Goal: Task Accomplishment & Management: Manage account settings

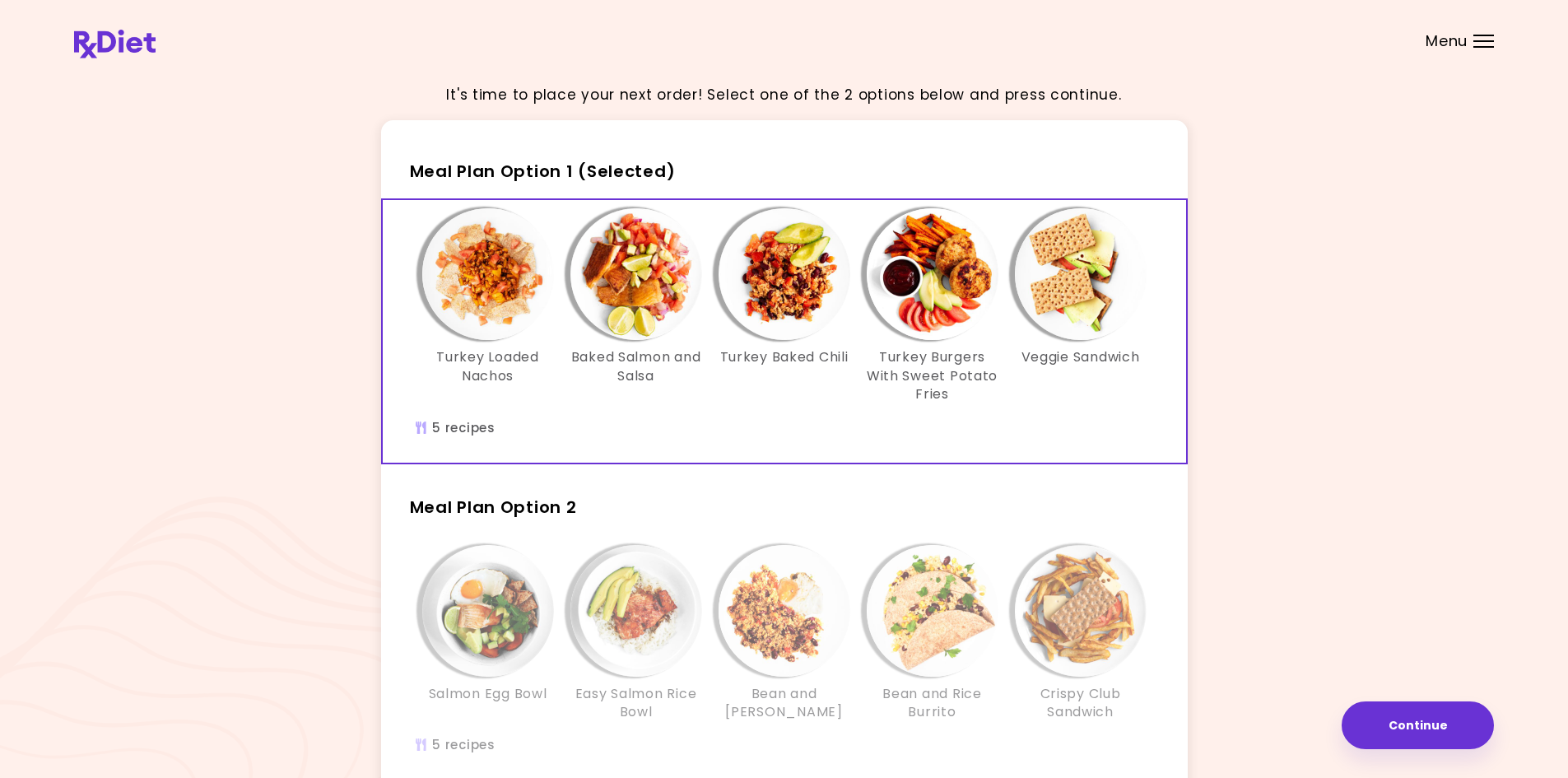
click at [1256, 434] on div "It's time to place your next order! Select one of the 2 options below and press…" at bounding box center [784, 481] width 1419 height 822
click at [486, 295] on img "Info - Turkey Loaded Nachos - Meal Plan Option 1 (Selected)" at bounding box center [488, 274] width 132 height 132
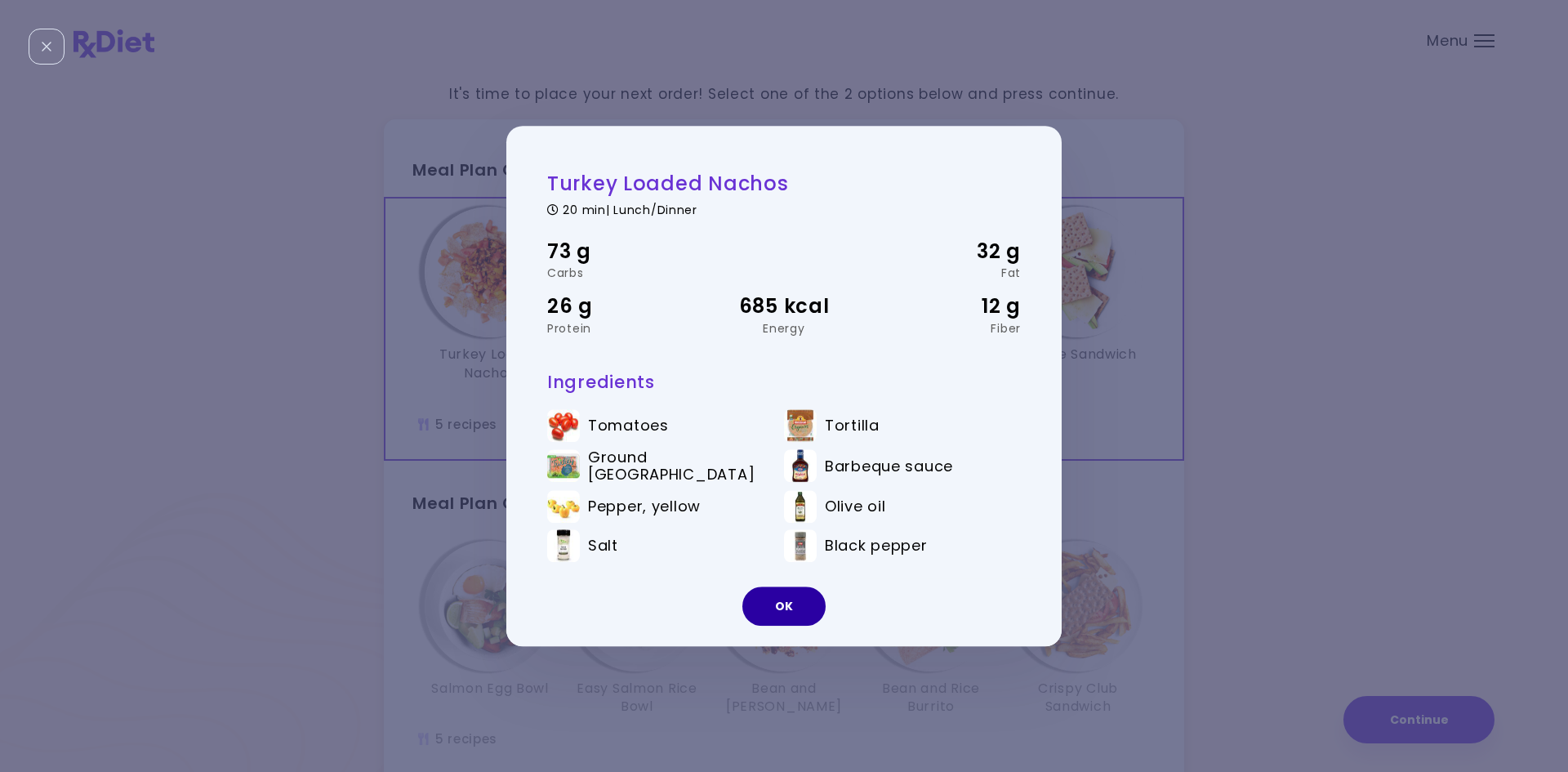
click at [787, 619] on button "OK" at bounding box center [784, 605] width 83 height 39
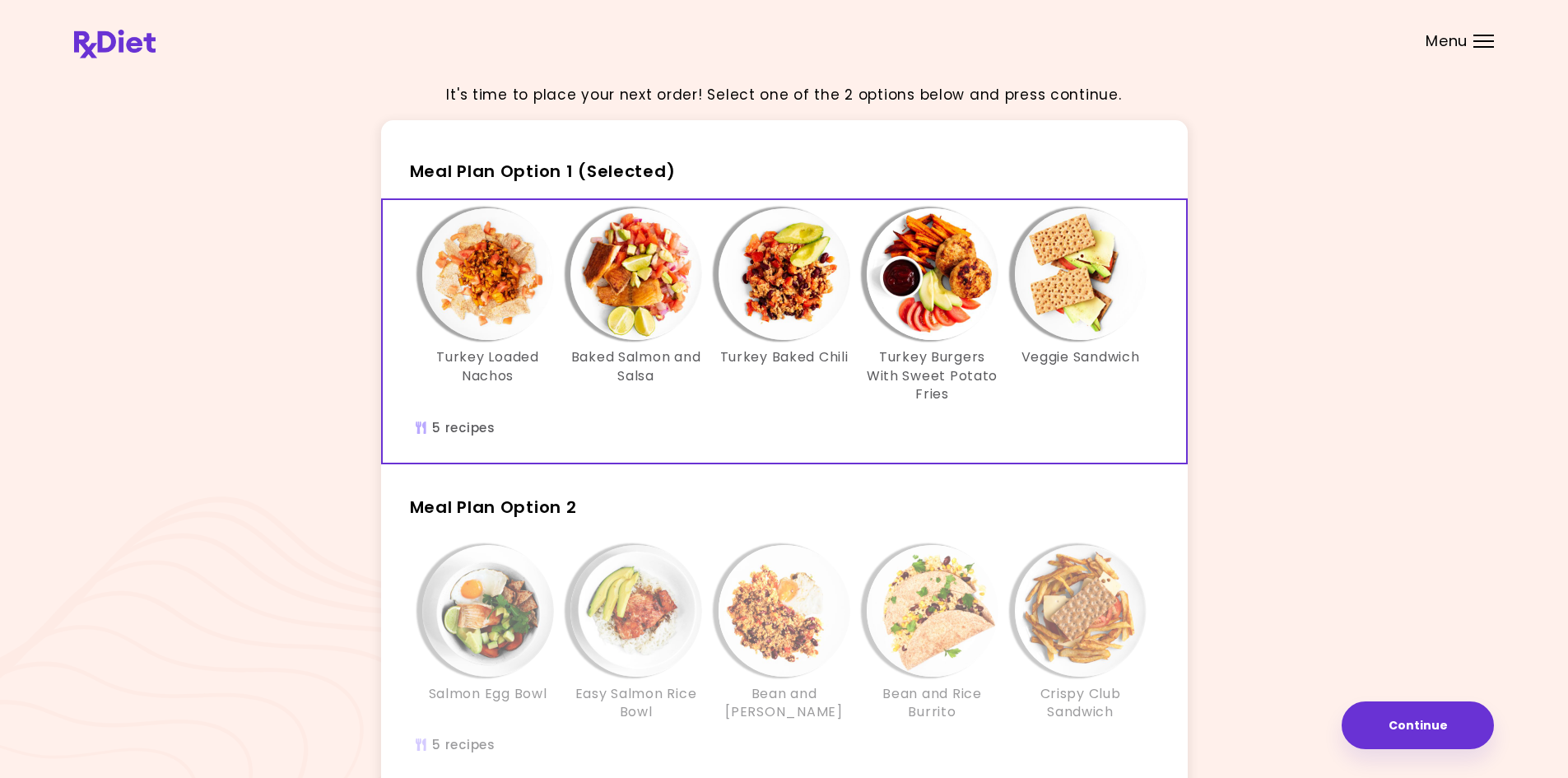
click at [99, 29] on header at bounding box center [784, 32] width 1568 height 66
click at [103, 39] on img at bounding box center [114, 44] width 81 height 29
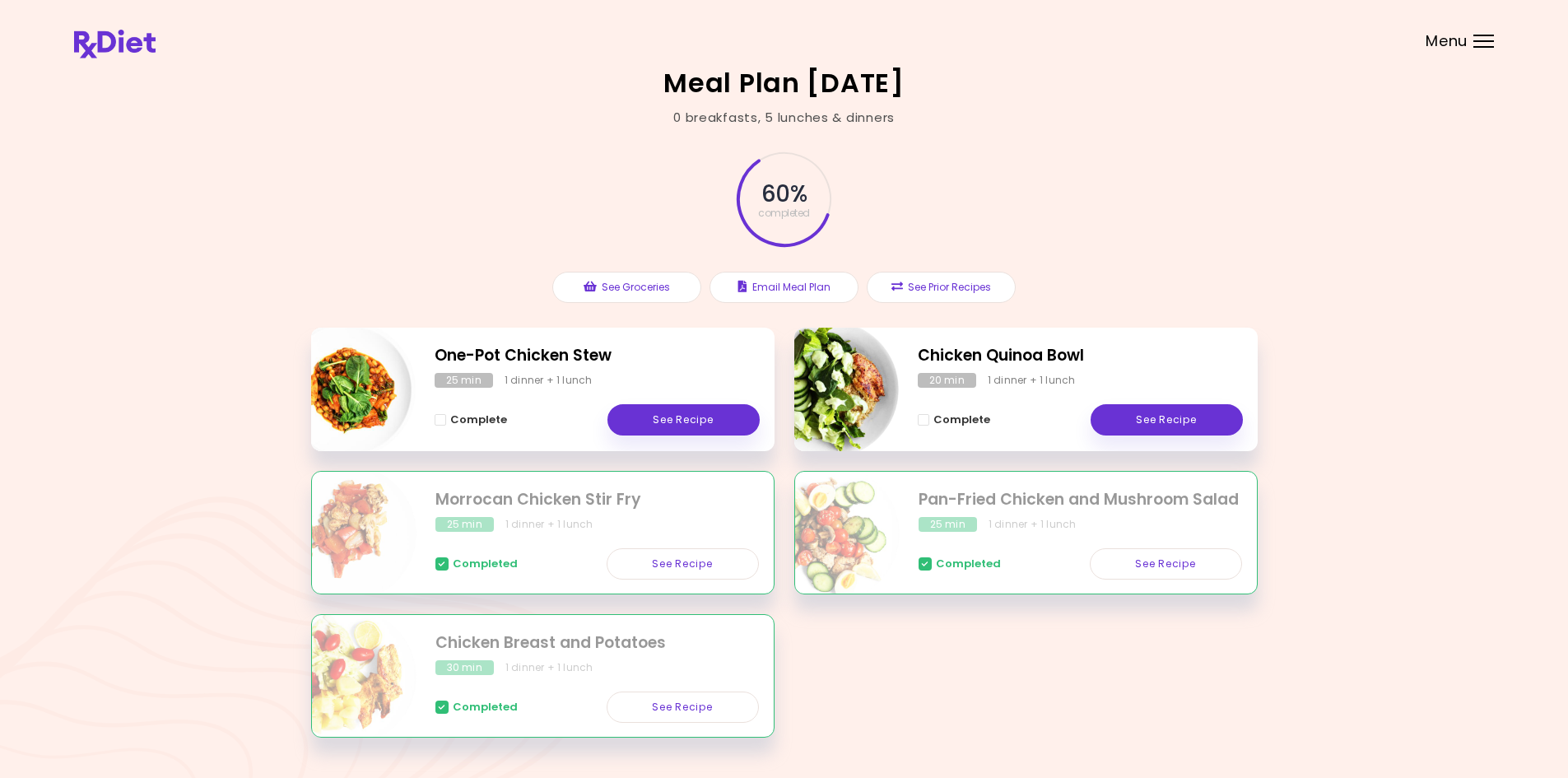
click at [1455, 47] on span "Menu" at bounding box center [1447, 41] width 42 height 15
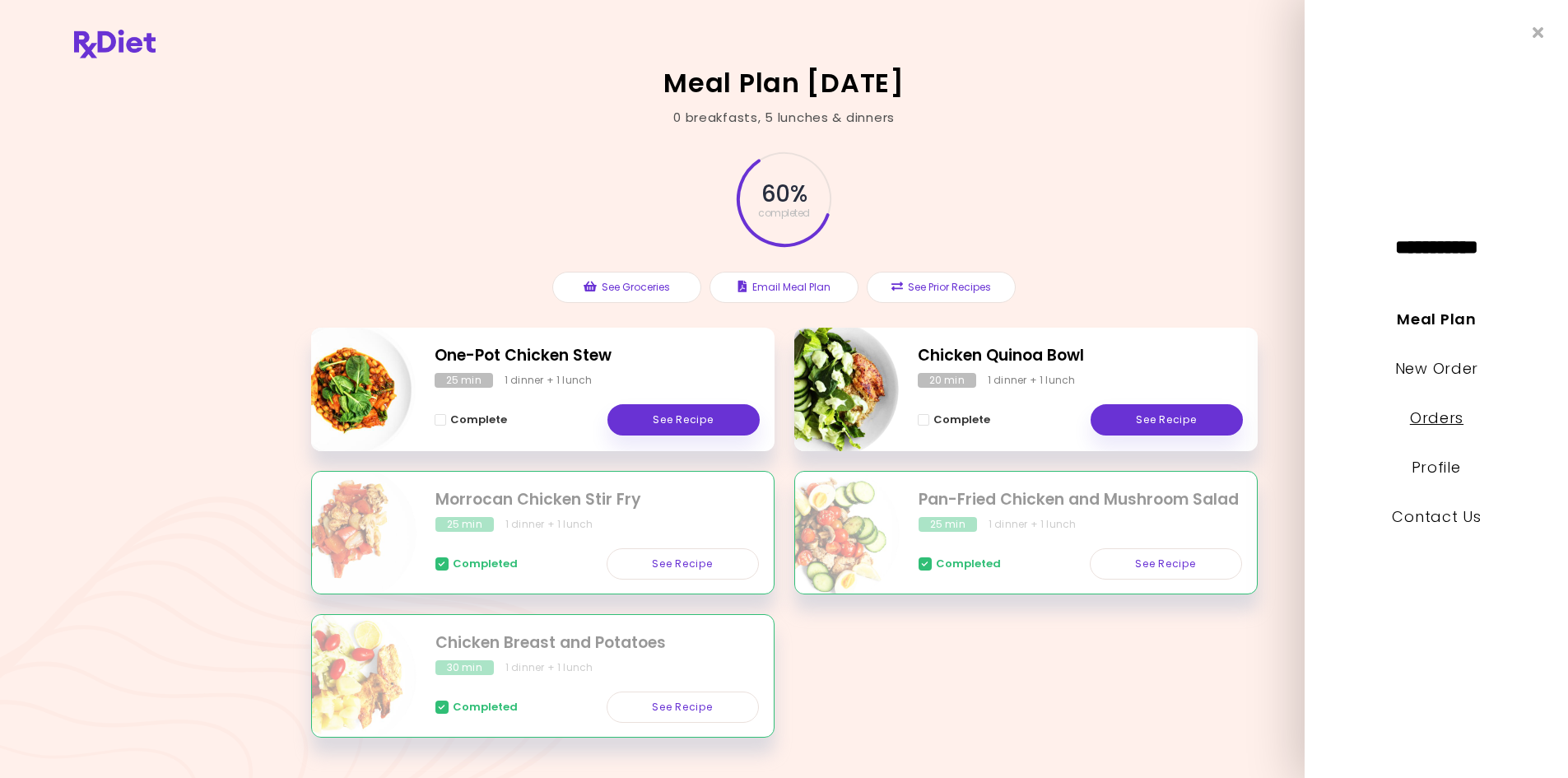
click at [1446, 420] on link "Orders" at bounding box center [1435, 418] width 53 height 21
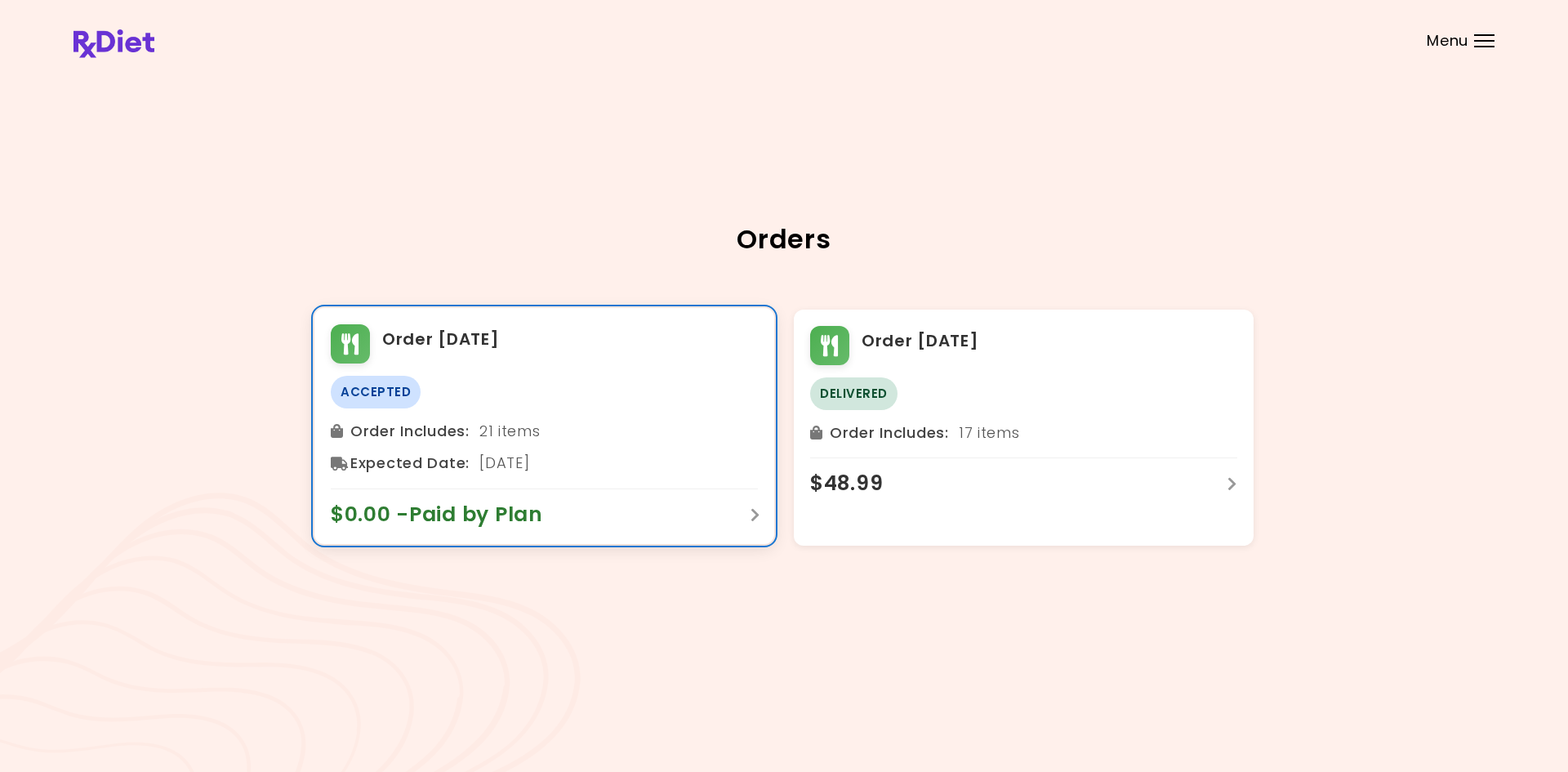
click at [622, 520] on div "$0.00 - Paid by Plan" at bounding box center [544, 507] width 427 height 39
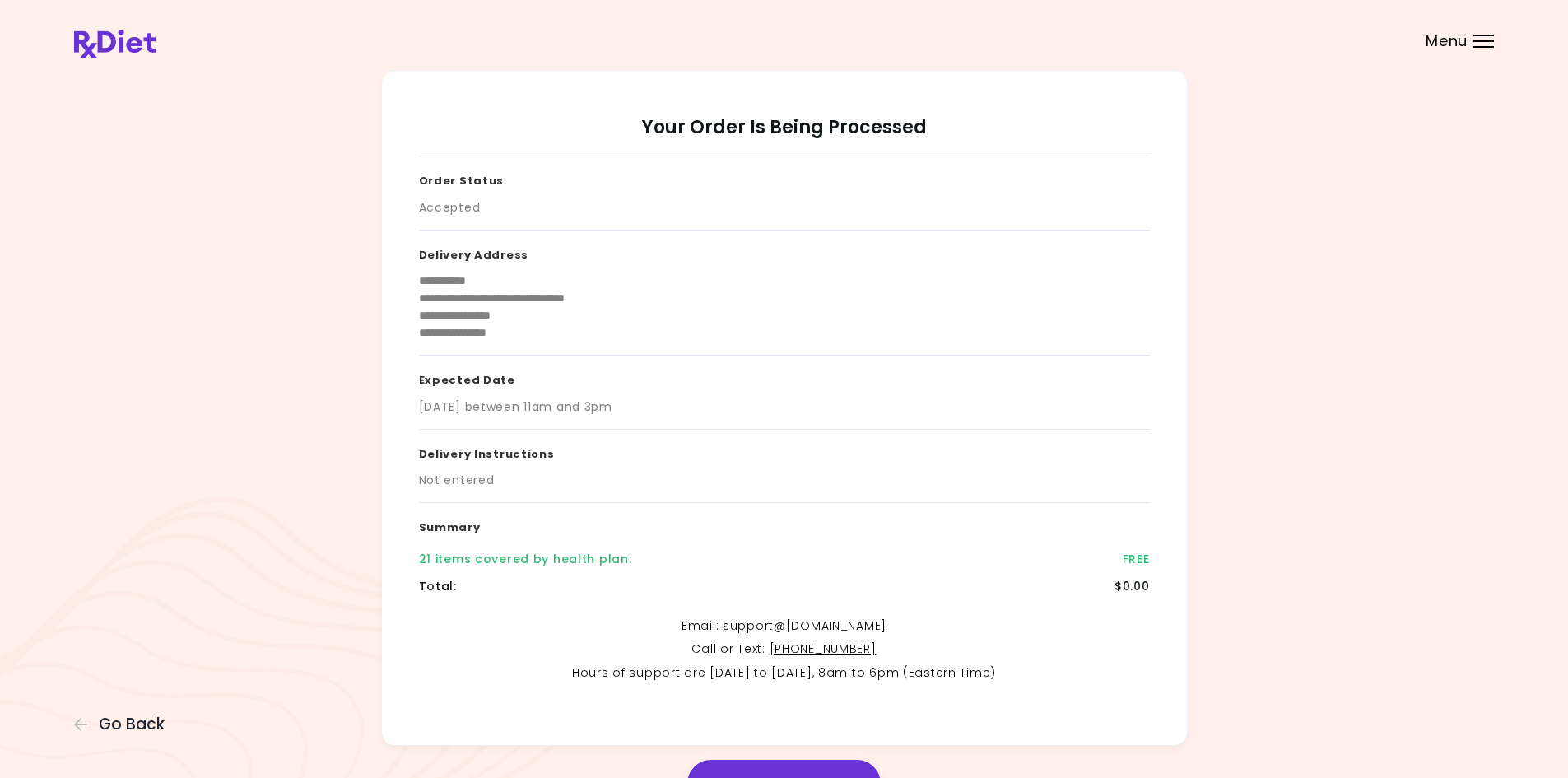
click at [142, 50] on img at bounding box center [114, 44] width 81 height 29
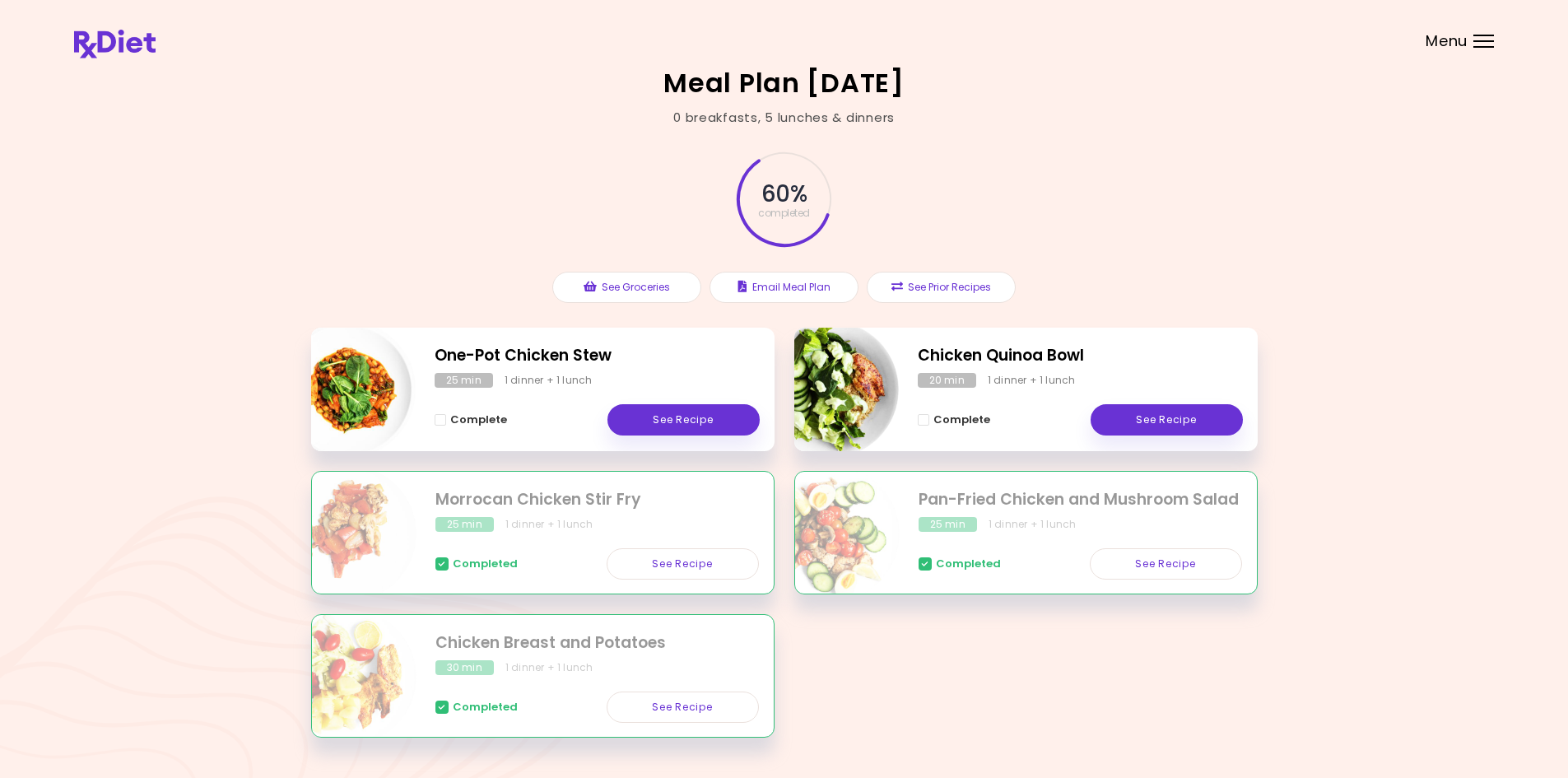
click at [1470, 47] on header at bounding box center [784, 32] width 1568 height 66
click at [1459, 44] on span "Menu" at bounding box center [1447, 41] width 42 height 15
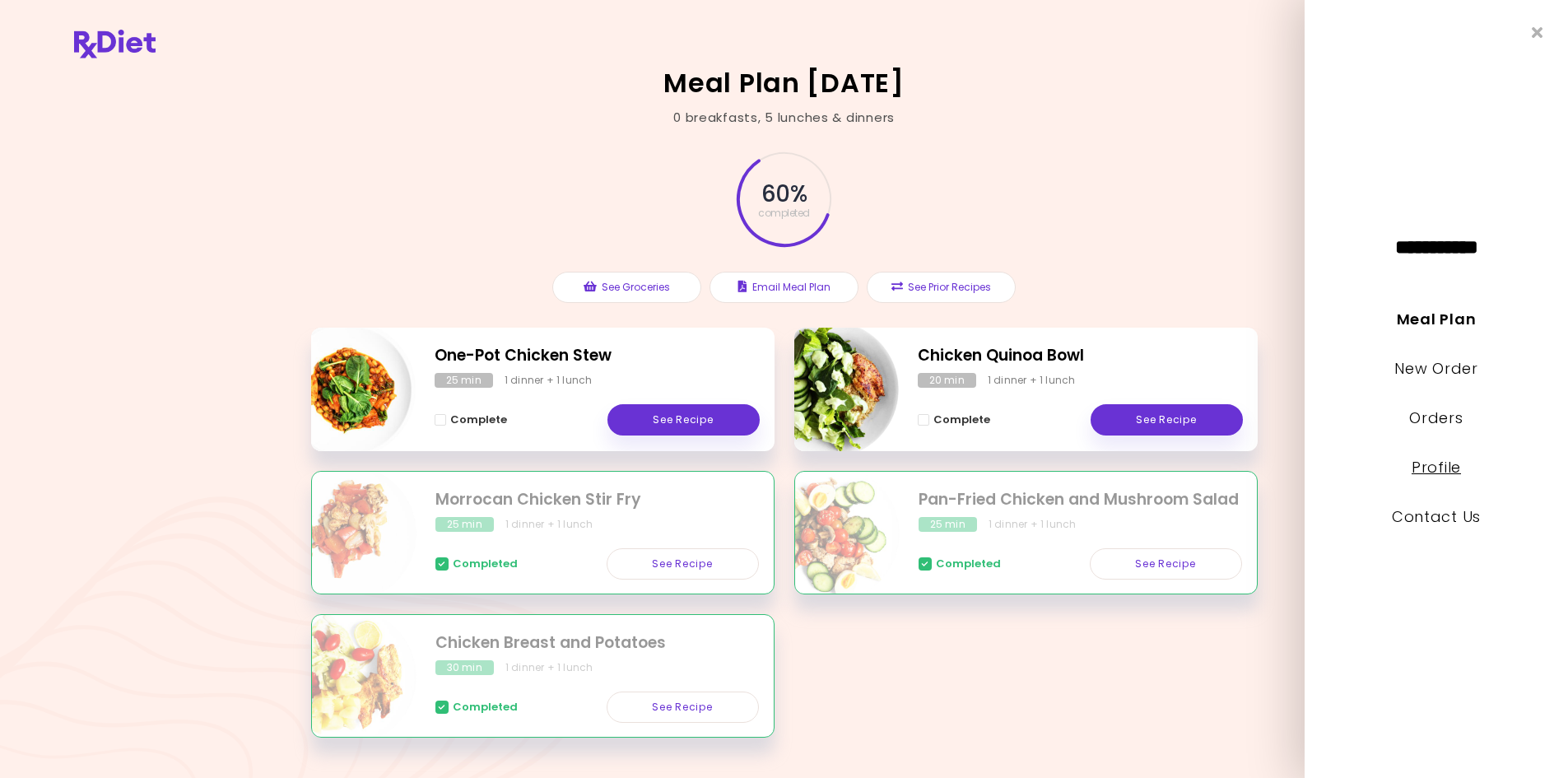
click at [1448, 472] on link "Profile" at bounding box center [1436, 468] width 49 height 21
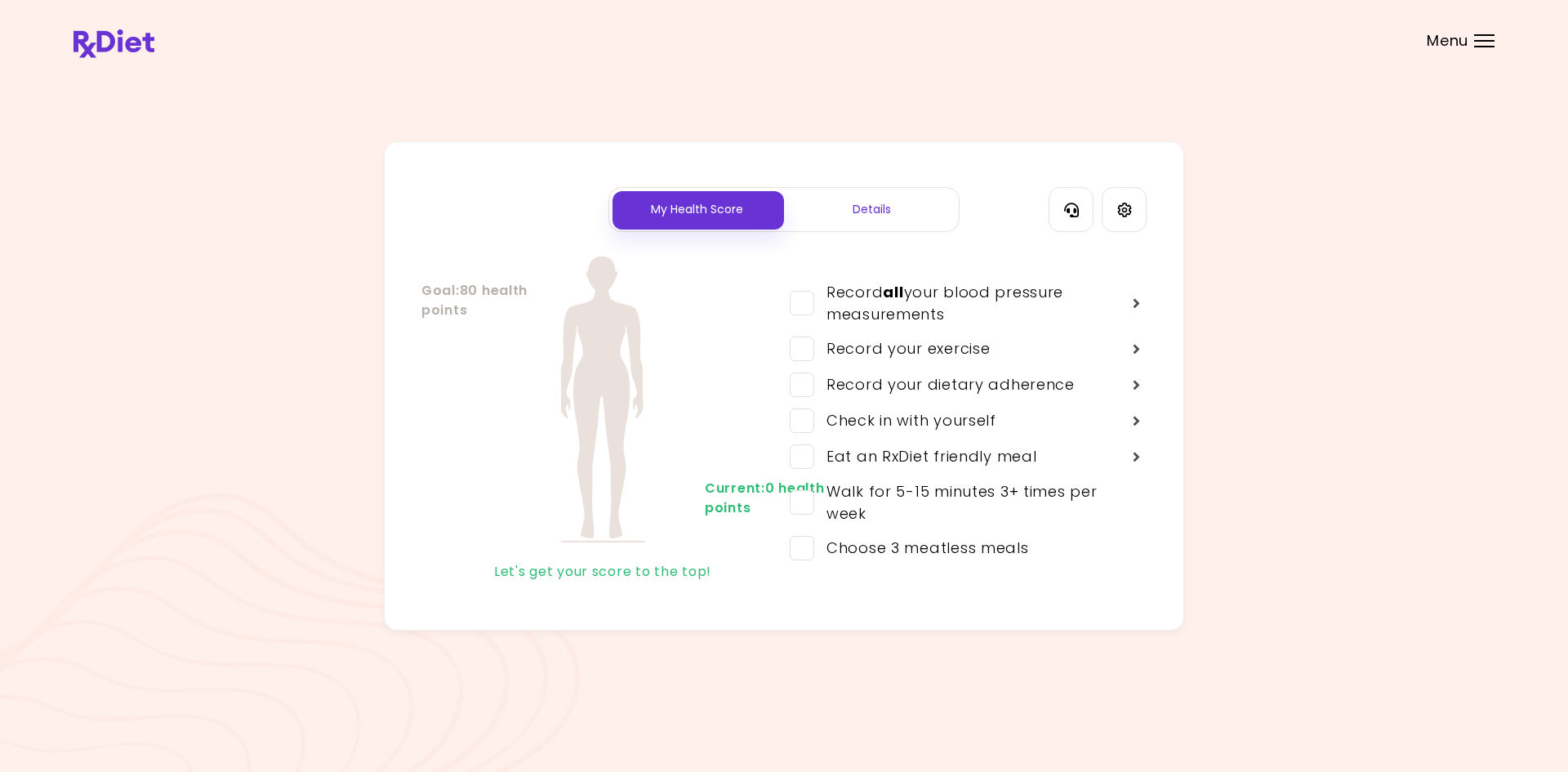
click at [924, 217] on div "Details" at bounding box center [871, 210] width 174 height 43
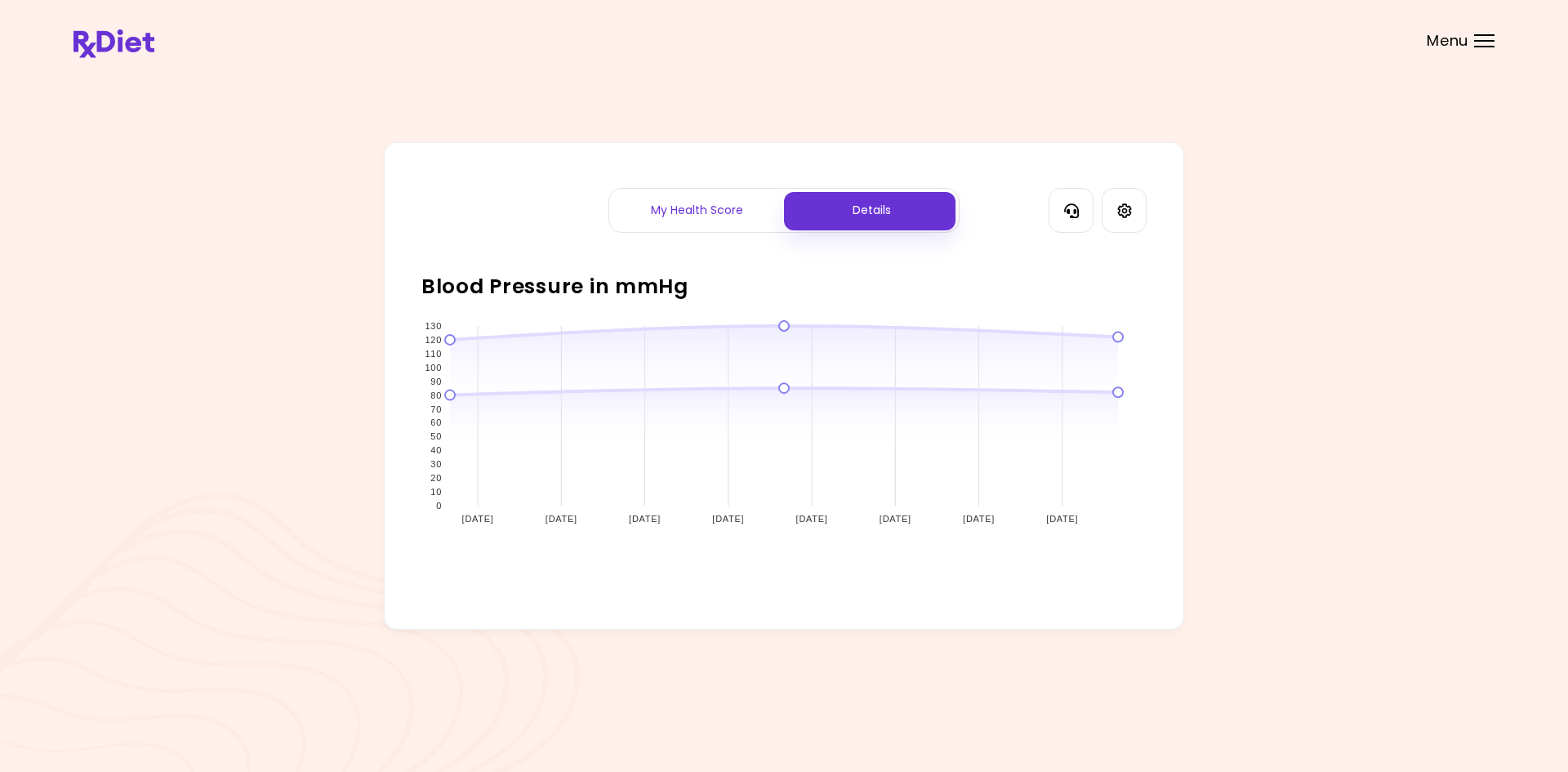
click at [732, 215] on div "My Health Score" at bounding box center [696, 210] width 174 height 43
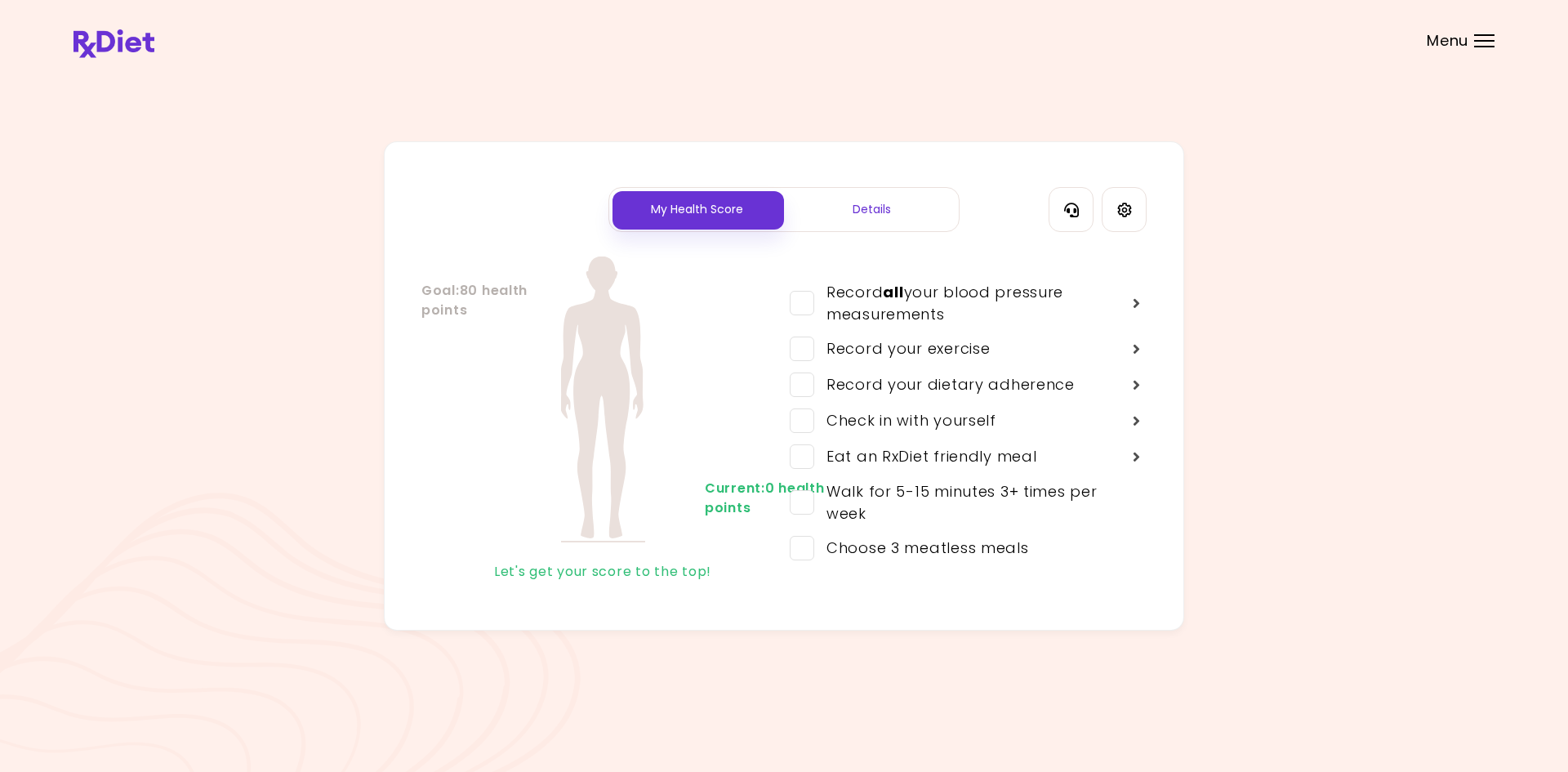
click at [1374, 285] on div "My Health Score Details Goal : 80 health points Current : 0 health points Let's…" at bounding box center [784, 386] width 1421 height 489
click at [1072, 218] on button "Contact Information" at bounding box center [1071, 210] width 45 height 45
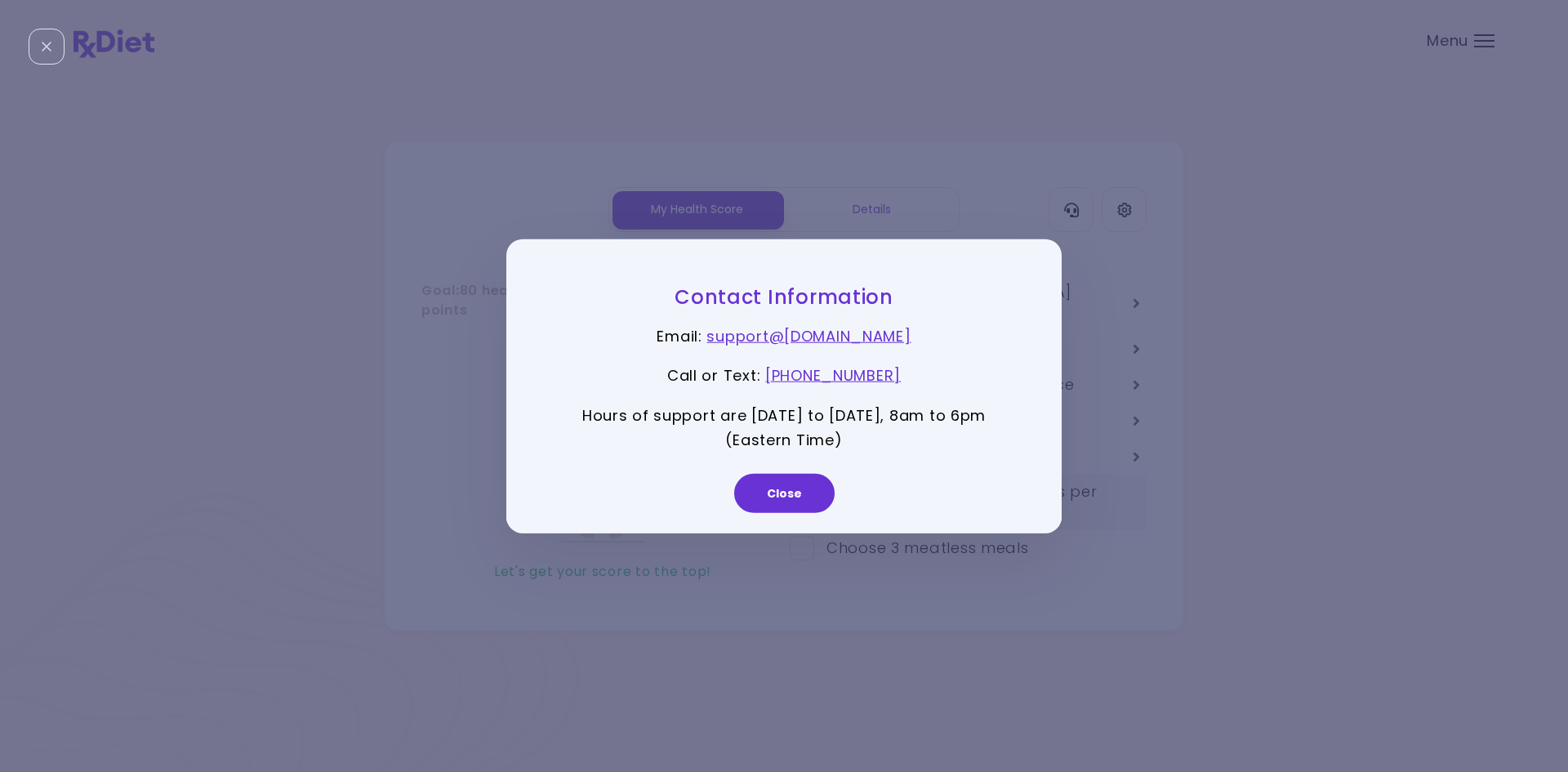
click at [796, 491] on button "Close" at bounding box center [784, 493] width 101 height 39
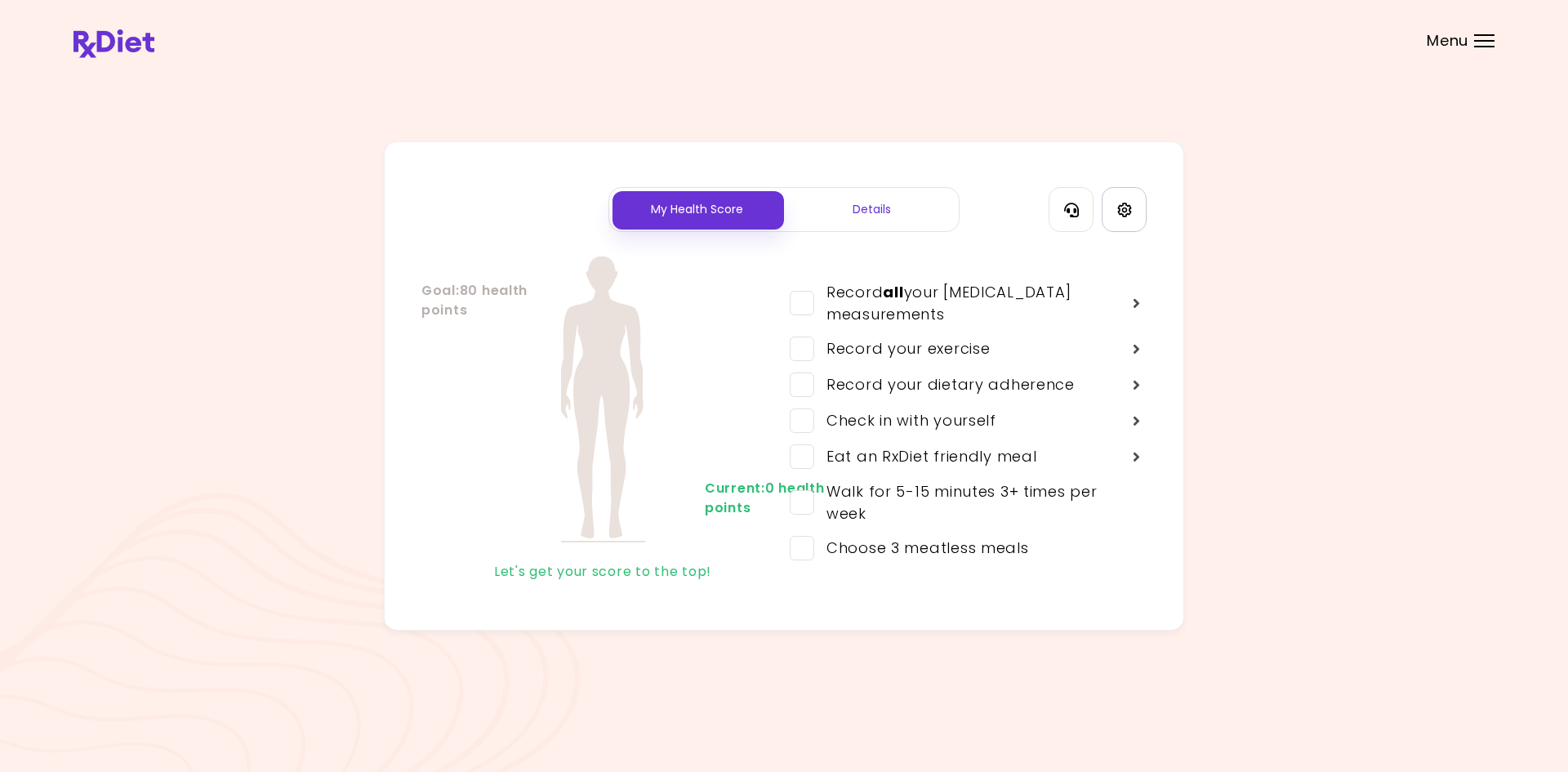
click at [1132, 202] on link "Settings" at bounding box center [1124, 210] width 45 height 45
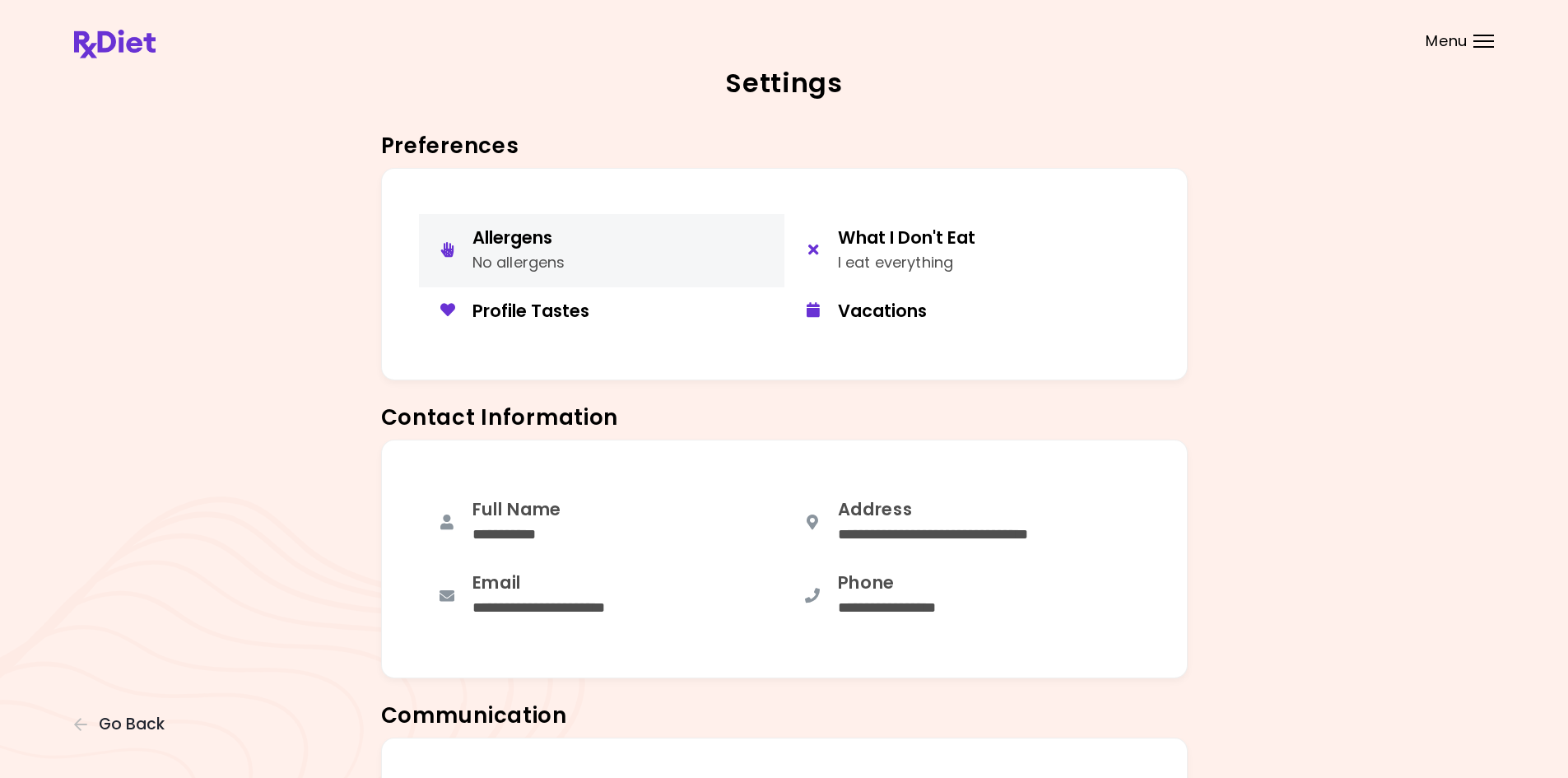
click at [623, 254] on button "Allergens No allergens" at bounding box center [601, 251] width 365 height 73
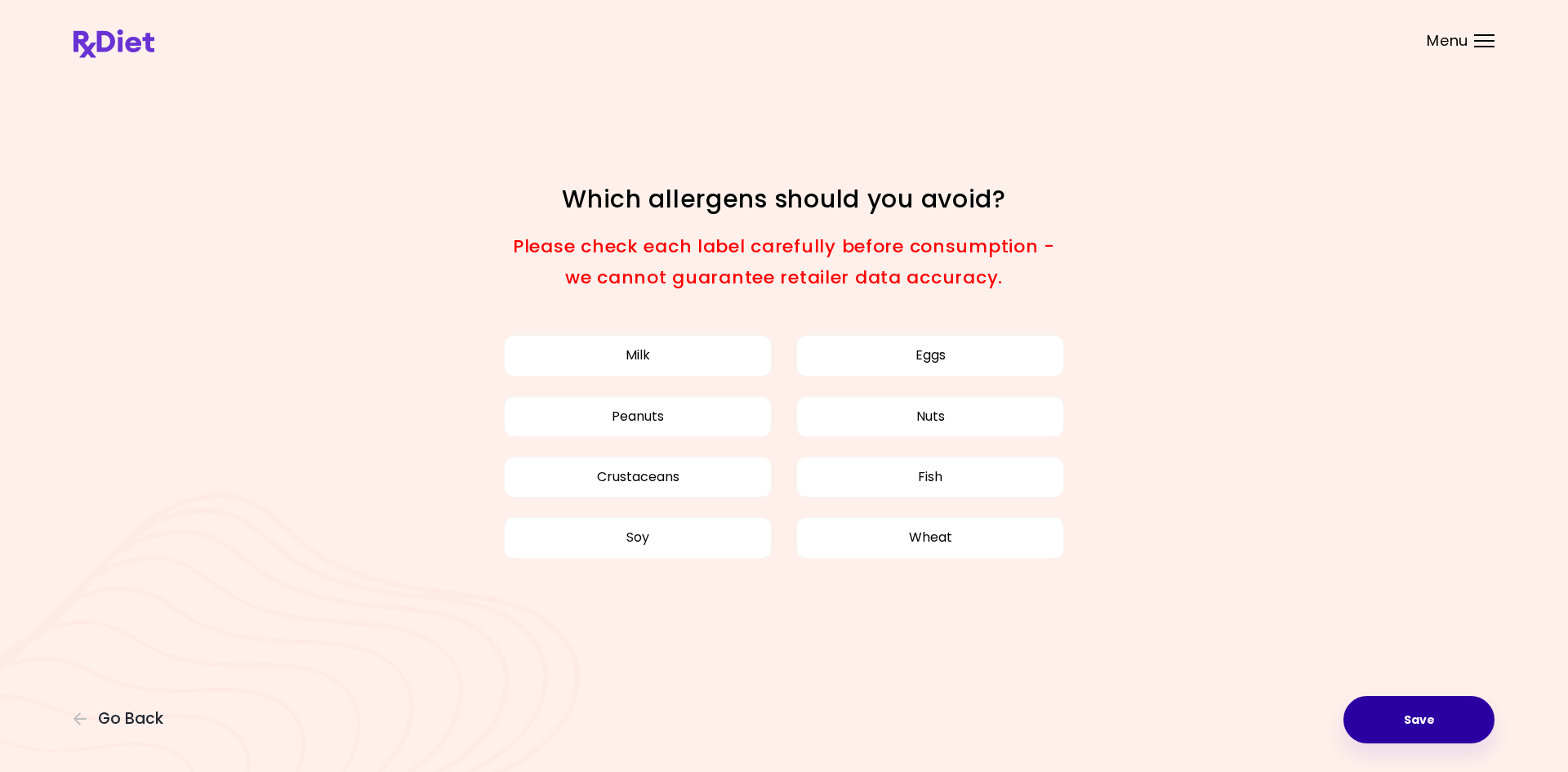
click at [1436, 713] on button "Save" at bounding box center [1419, 719] width 151 height 48
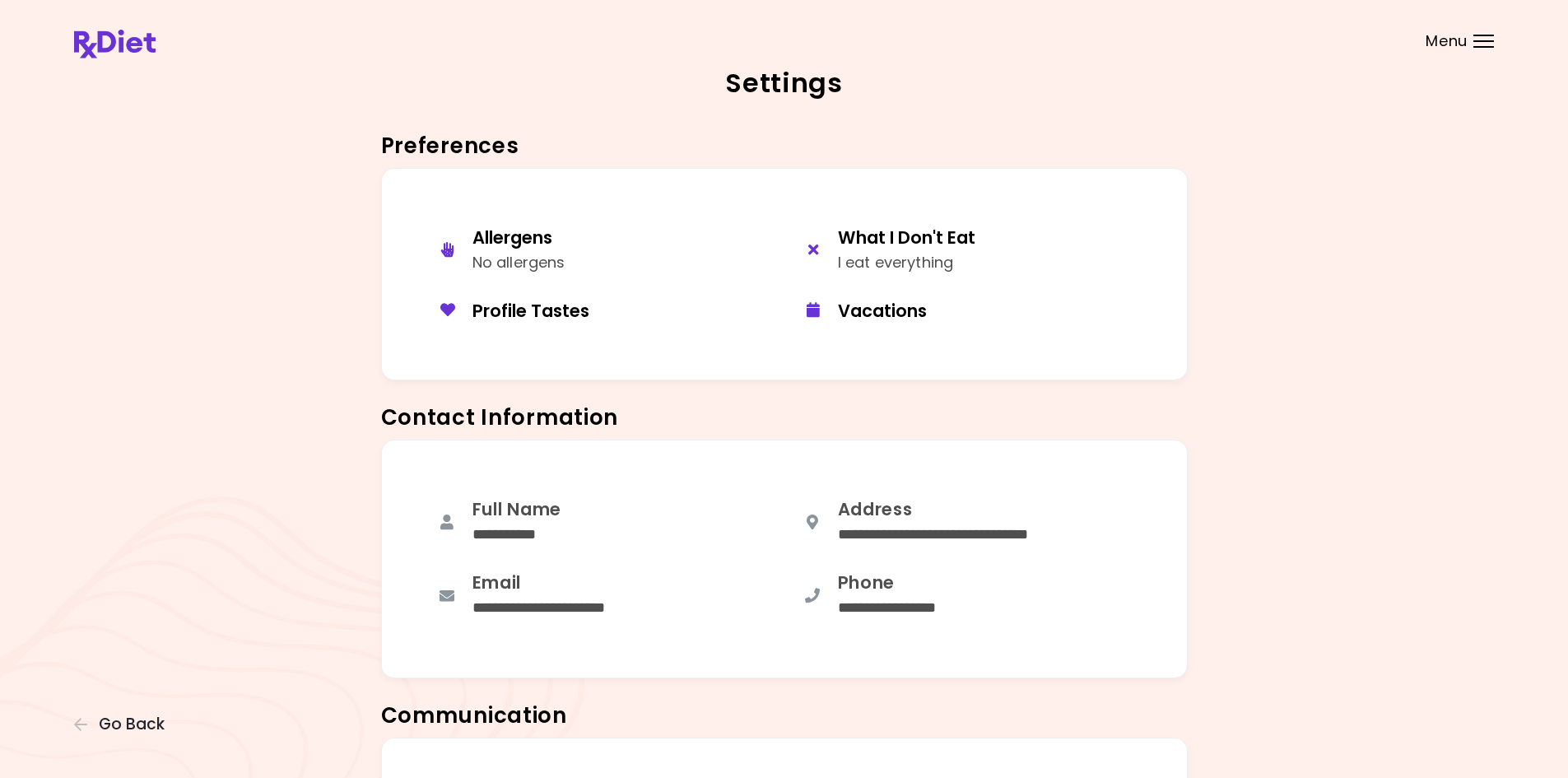
click at [134, 50] on img at bounding box center [114, 44] width 81 height 29
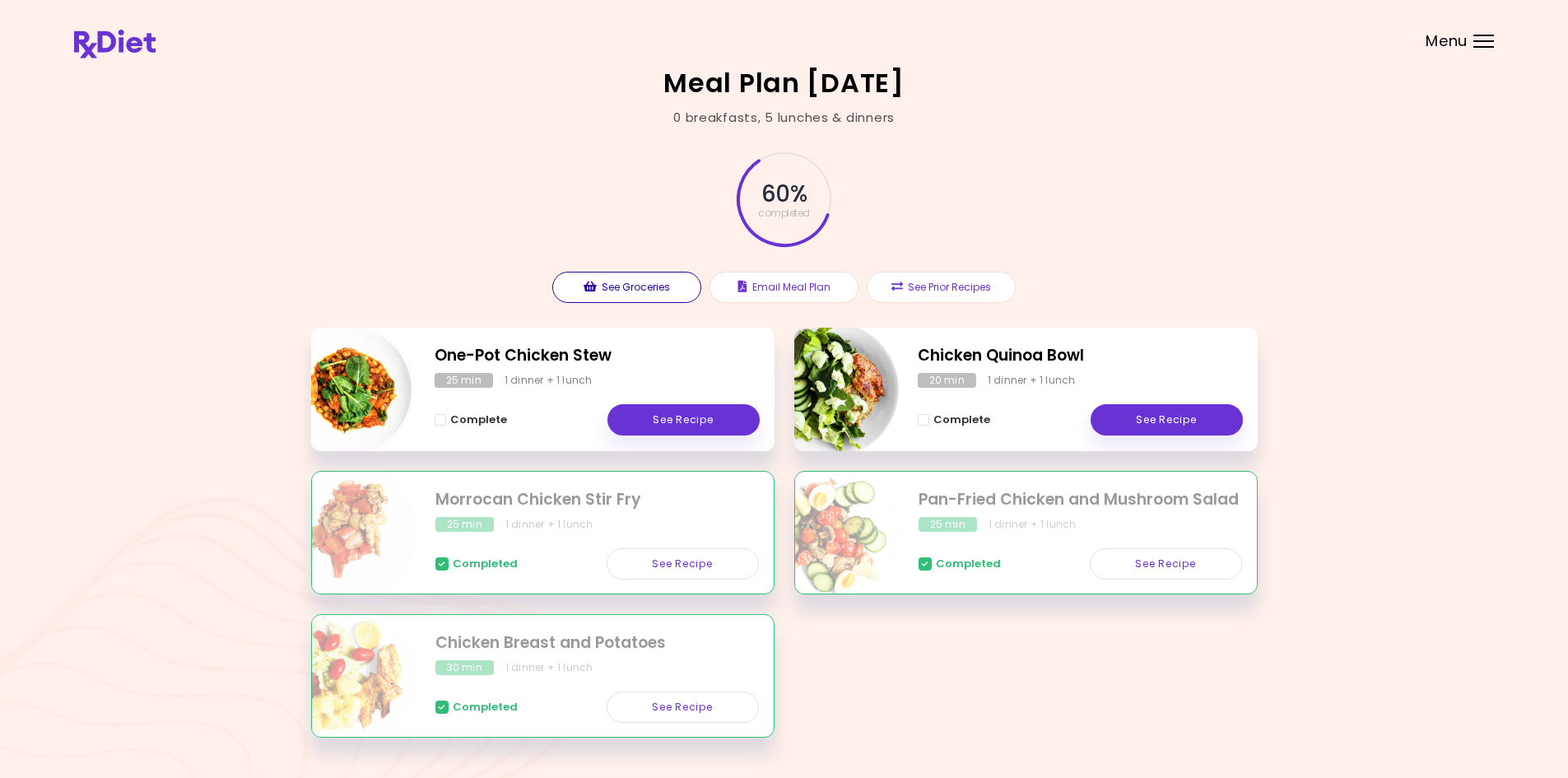
click at [613, 297] on button "See Groceries" at bounding box center [627, 288] width 149 height 31
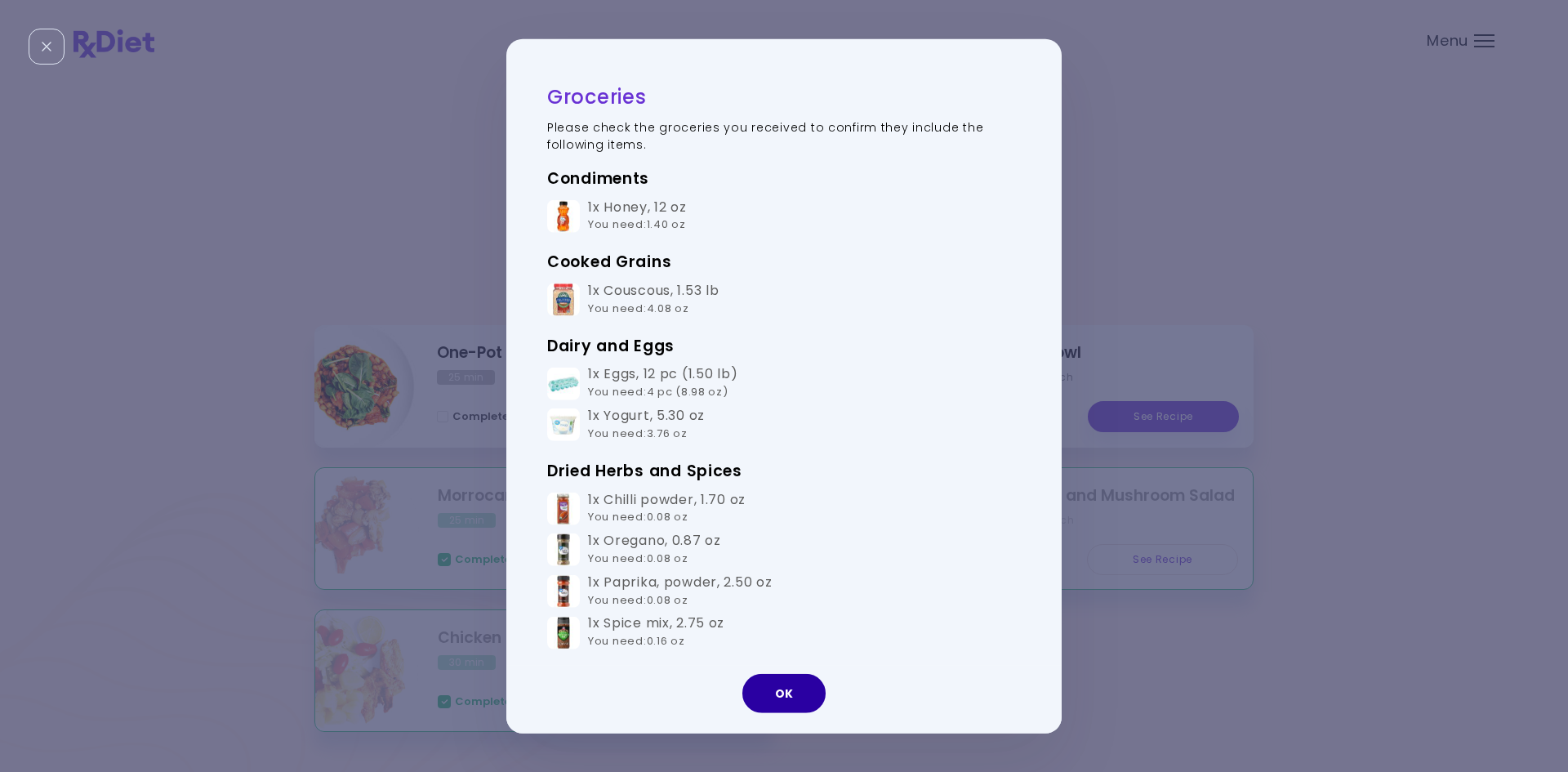
click at [796, 697] on button "OK" at bounding box center [784, 693] width 83 height 39
